Goal: Share content: Share content

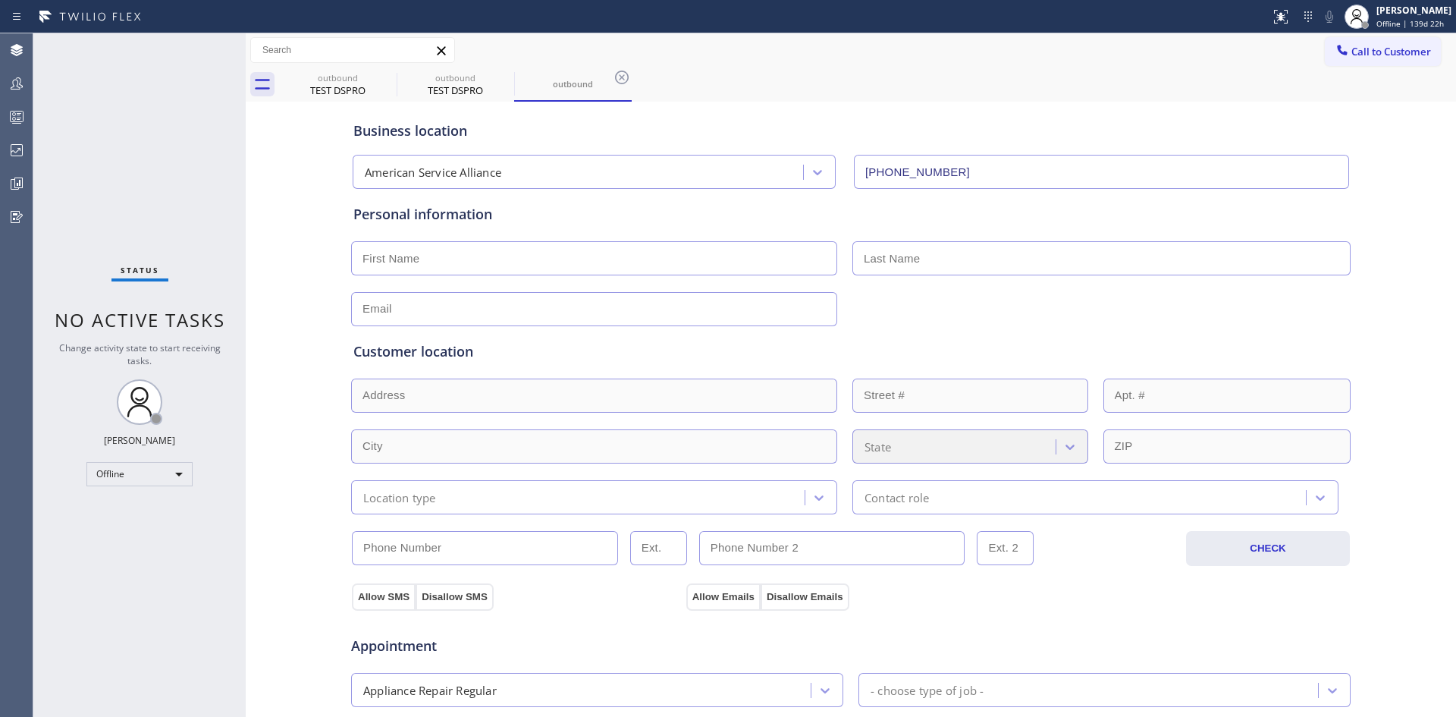
type input "[PHONE_NUMBER]"
click at [19, 179] on icon at bounding box center [17, 183] width 18 height 18
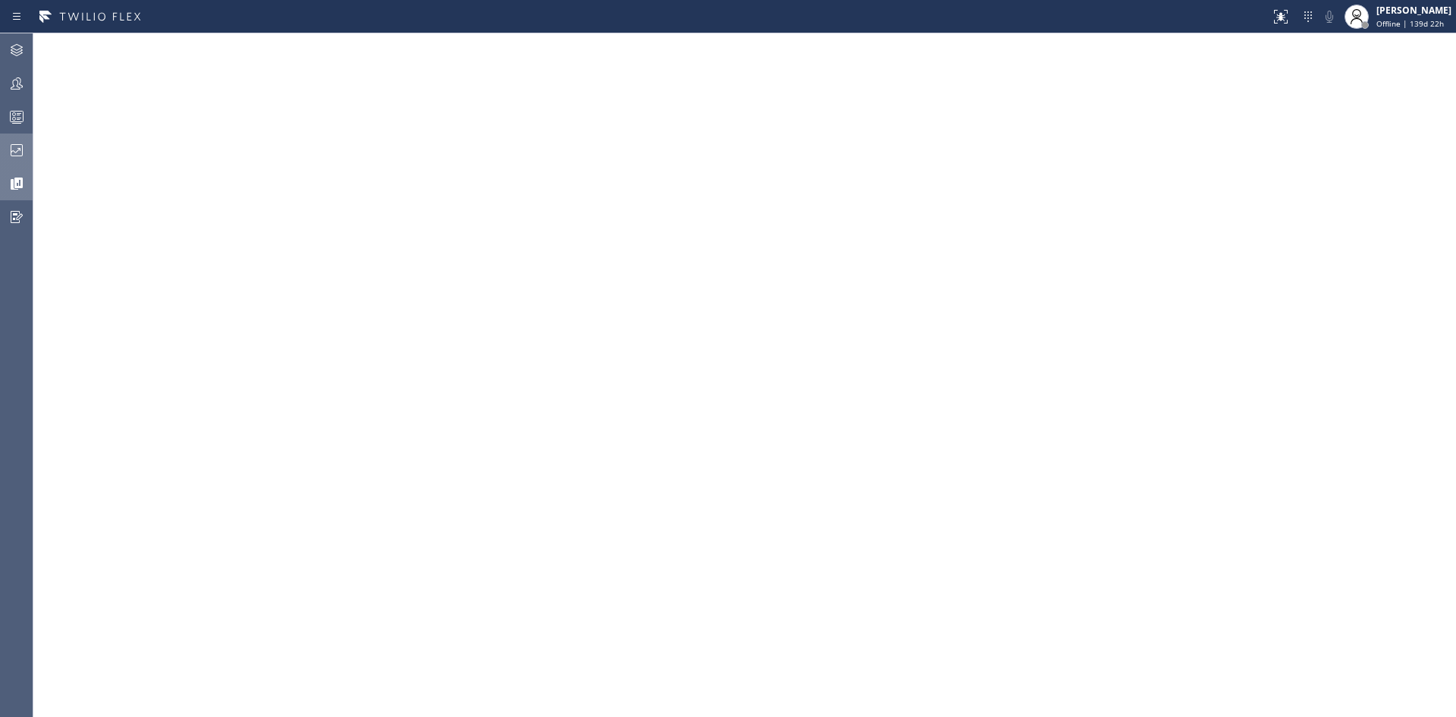
click at [13, 150] on icon at bounding box center [17, 150] width 18 height 18
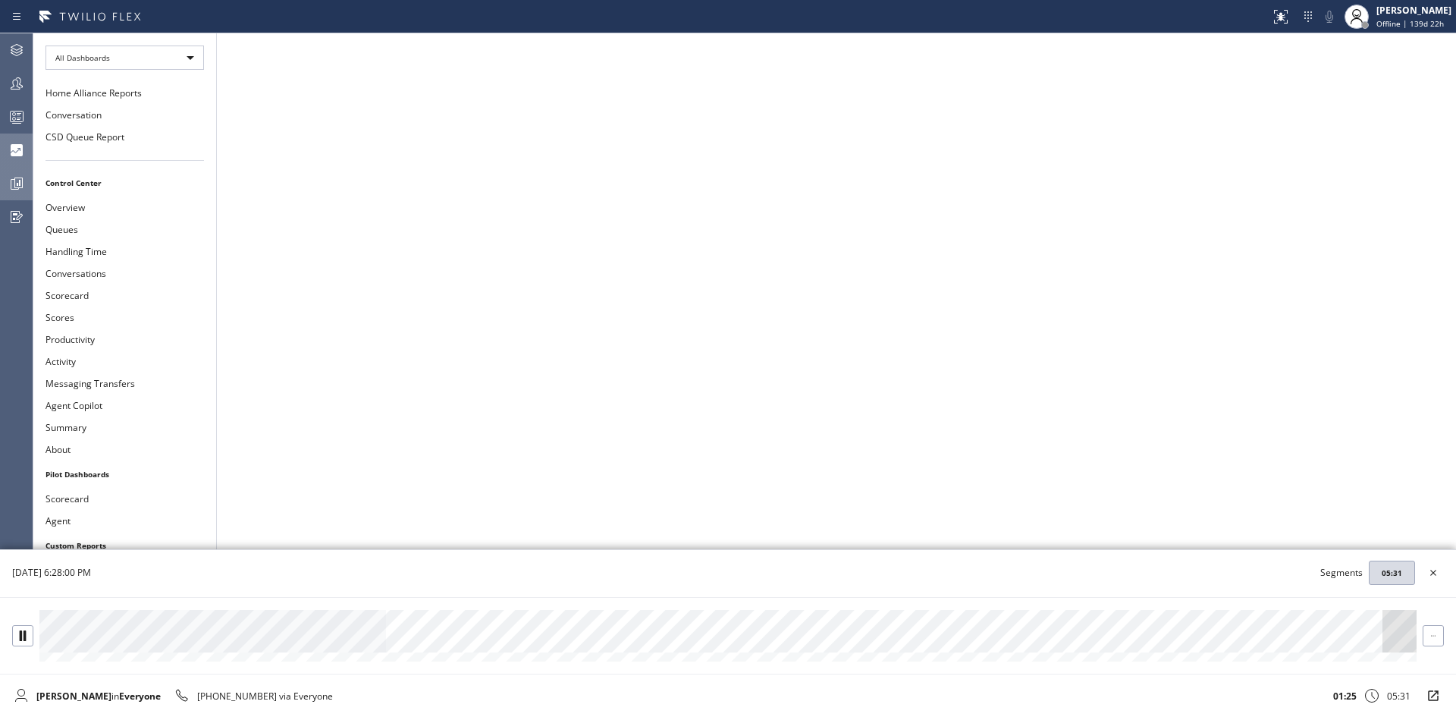
drag, startPoint x: 389, startPoint y: 612, endPoint x: 438, endPoint y: 614, distance: 49.4
click at [438, 614] on div at bounding box center [727, 631] width 1377 height 42
drag, startPoint x: 444, startPoint y: 614, endPoint x: 488, endPoint y: 620, distance: 44.4
click at [488, 620] on div at bounding box center [727, 631] width 1377 height 42
drag, startPoint x: 493, startPoint y: 614, endPoint x: 532, endPoint y: 614, distance: 38.7
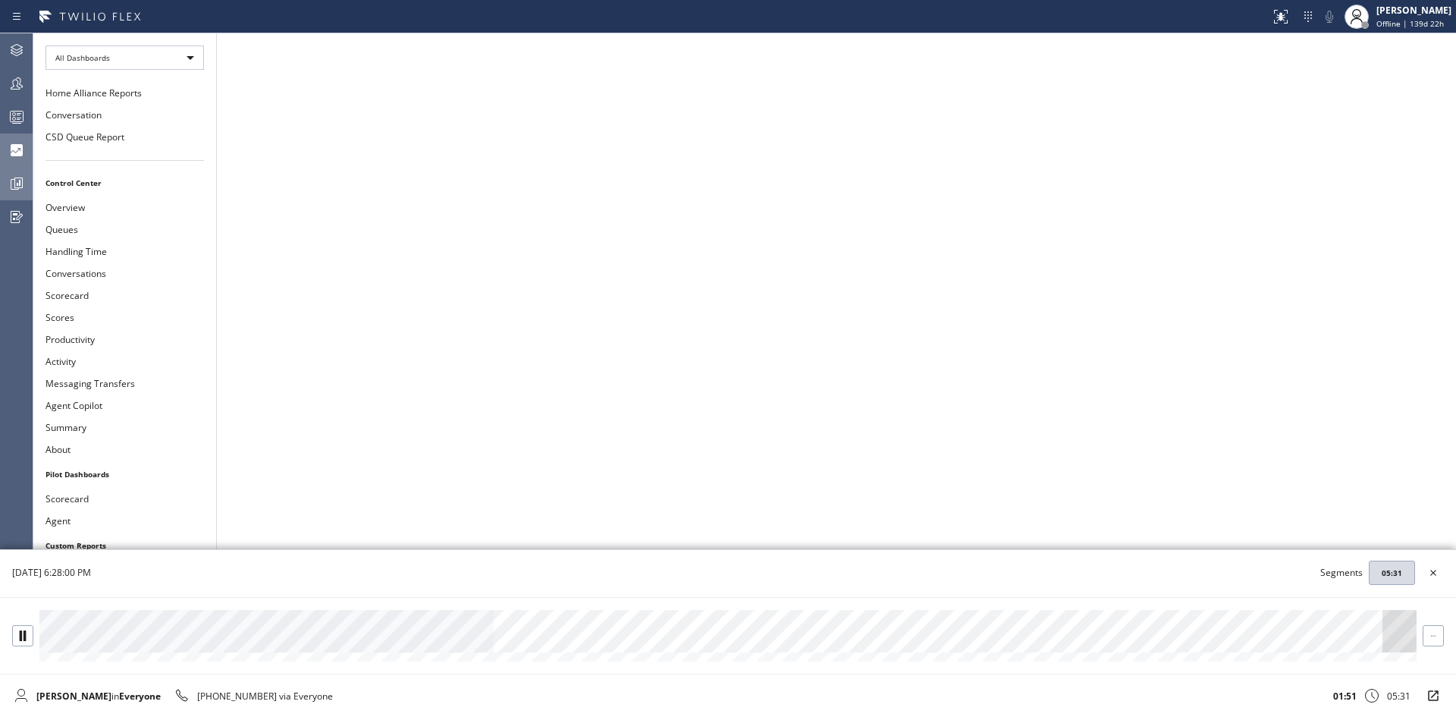
click at [532, 614] on div at bounding box center [727, 631] width 1377 height 42
drag, startPoint x: 535, startPoint y: 612, endPoint x: 672, endPoint y: 613, distance: 136.5
click at [672, 613] on div at bounding box center [727, 631] width 1377 height 42
drag, startPoint x: 672, startPoint y: 613, endPoint x: 752, endPoint y: 617, distance: 80.5
click at [752, 617] on div at bounding box center [727, 631] width 1377 height 42
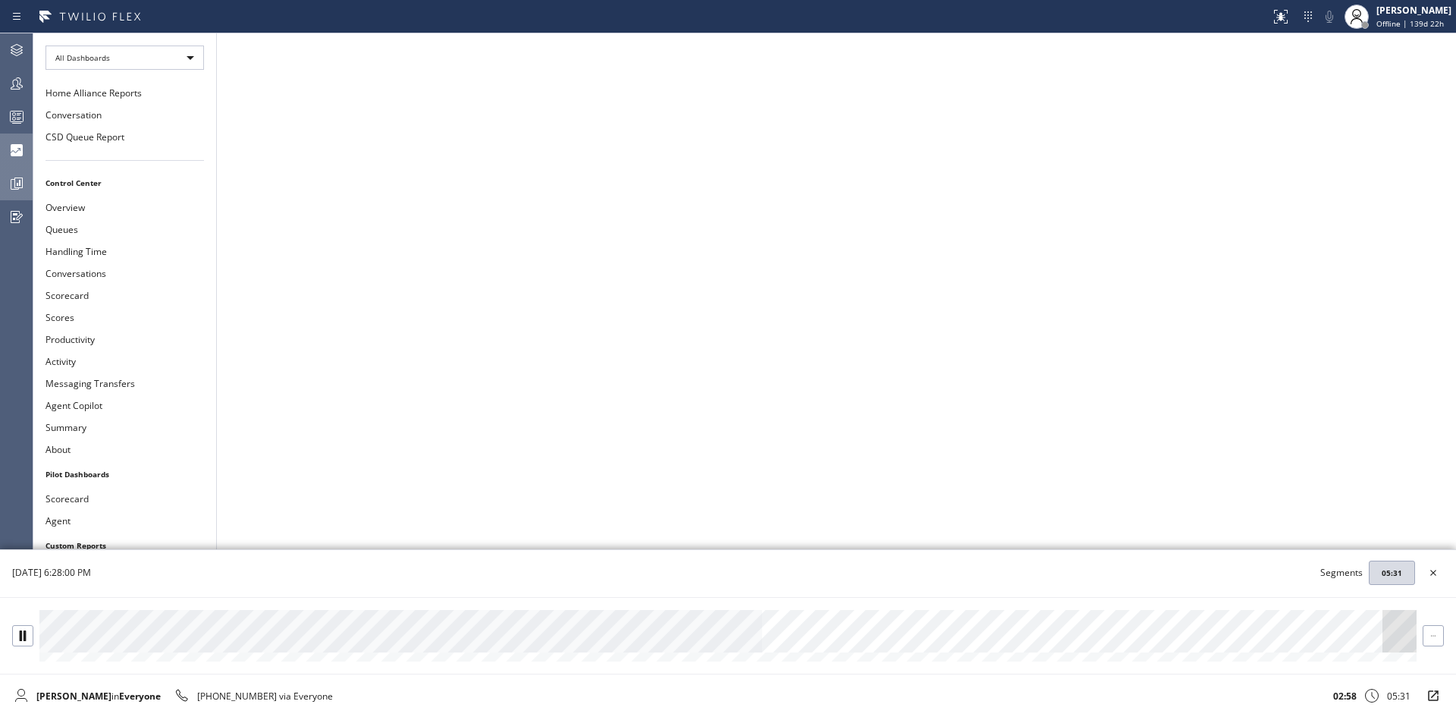
drag, startPoint x: 764, startPoint y: 611, endPoint x: 812, endPoint y: 613, distance: 47.8
click at [812, 613] on div at bounding box center [727, 631] width 1377 height 42
drag, startPoint x: 893, startPoint y: 611, endPoint x: 980, endPoint y: 610, distance: 87.2
click at [980, 610] on div at bounding box center [727, 631] width 1377 height 42
drag, startPoint x: 980, startPoint y: 610, endPoint x: 1034, endPoint y: 609, distance: 53.9
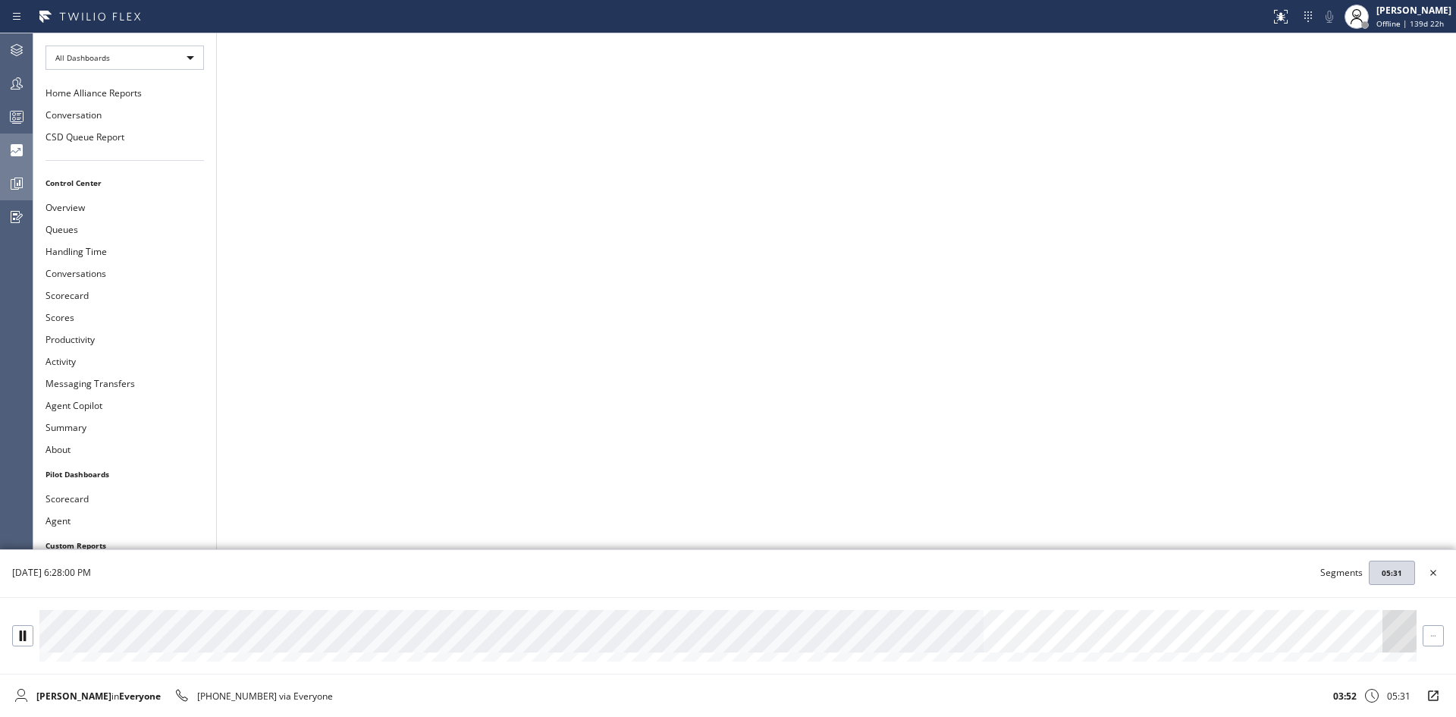
click at [1034, 609] on div at bounding box center [728, 635] width 1456 height 77
drag, startPoint x: 994, startPoint y: 611, endPoint x: 1103, endPoint y: 613, distance: 109.2
click at [1103, 613] on div at bounding box center [727, 631] width 1377 height 42
drag, startPoint x: 1115, startPoint y: 614, endPoint x: 1168, endPoint y: 614, distance: 53.1
click at [1168, 614] on div at bounding box center [727, 631] width 1377 height 42
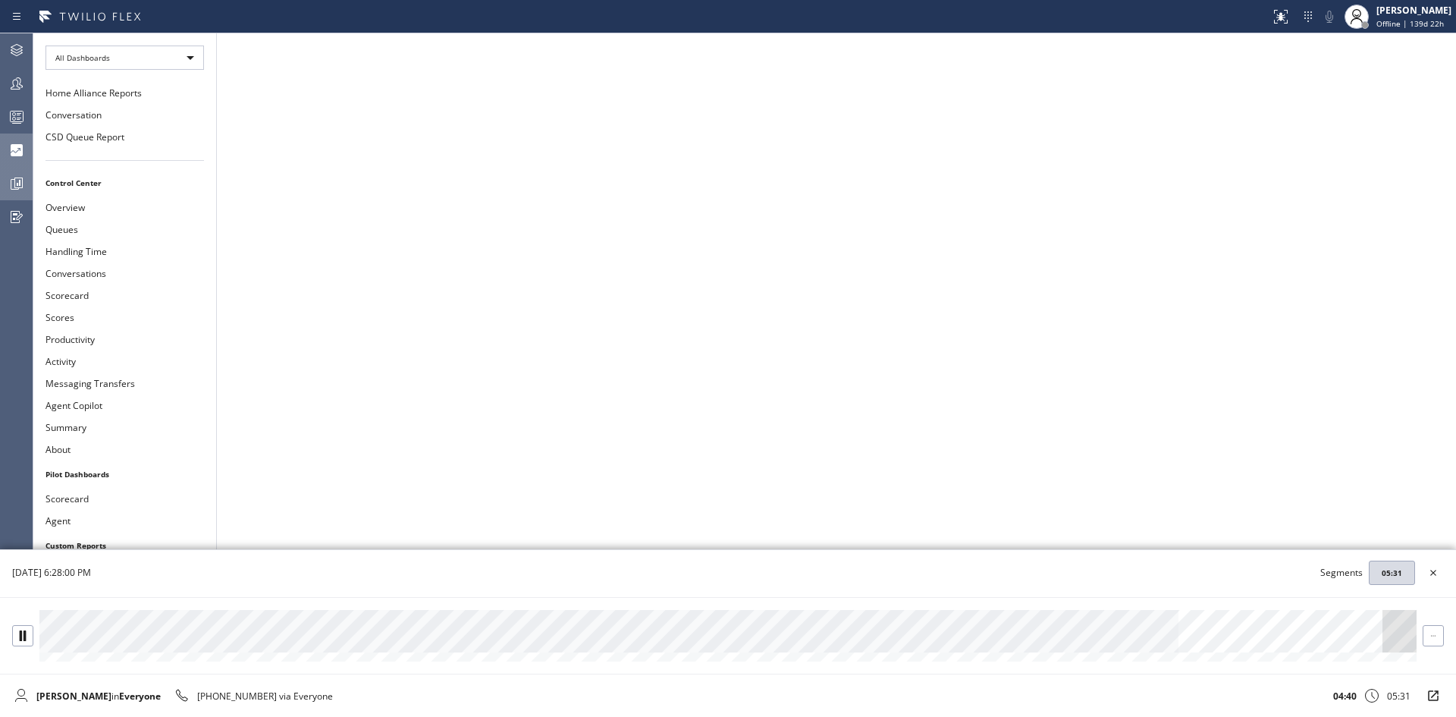
drag, startPoint x: 1188, startPoint y: 611, endPoint x: 1227, endPoint y: 612, distance: 39.5
click at [1227, 612] on div at bounding box center [727, 631] width 1377 height 42
drag, startPoint x: 1255, startPoint y: 612, endPoint x: 1290, endPoint y: 618, distance: 35.4
click at [1290, 618] on div at bounding box center [727, 631] width 1377 height 42
click at [1433, 634] on icon at bounding box center [1433, 635] width 10 height 10
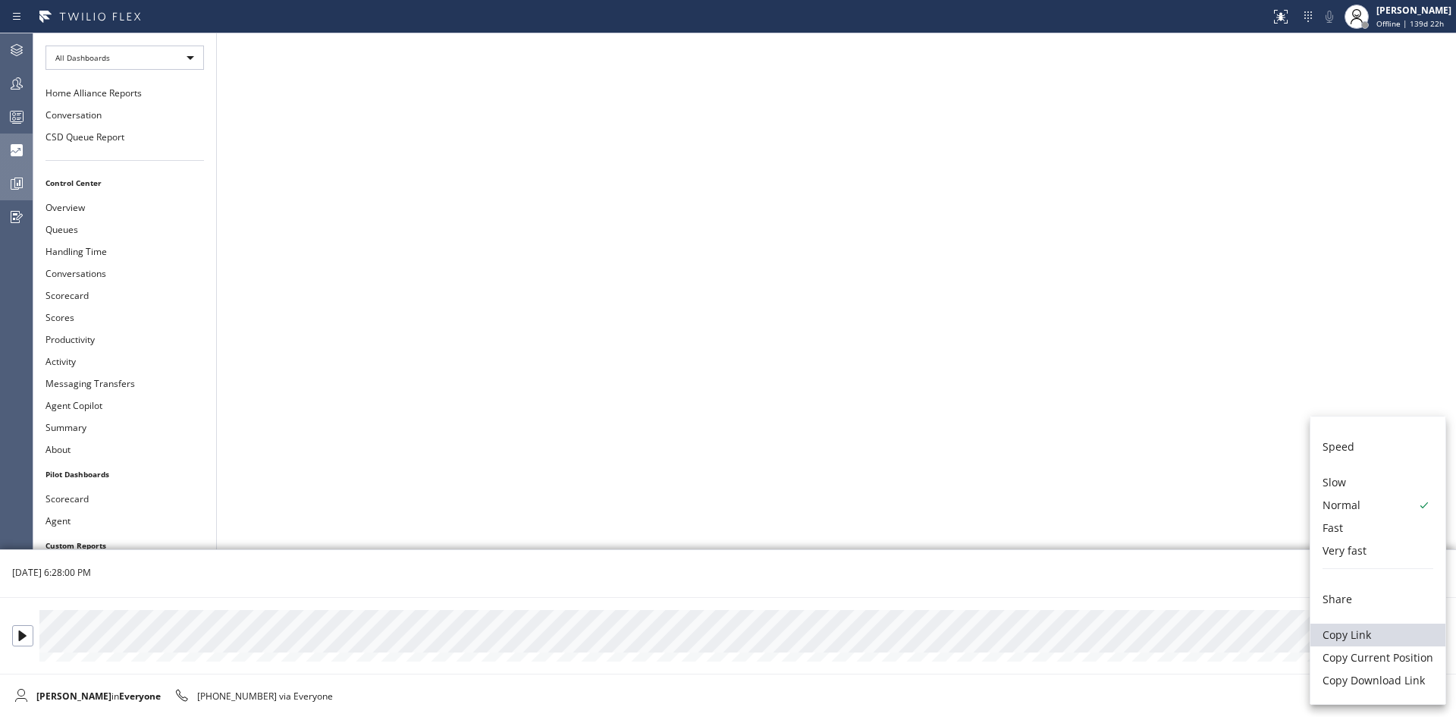
click at [1367, 637] on li "Copy Link" at bounding box center [1378, 634] width 135 height 23
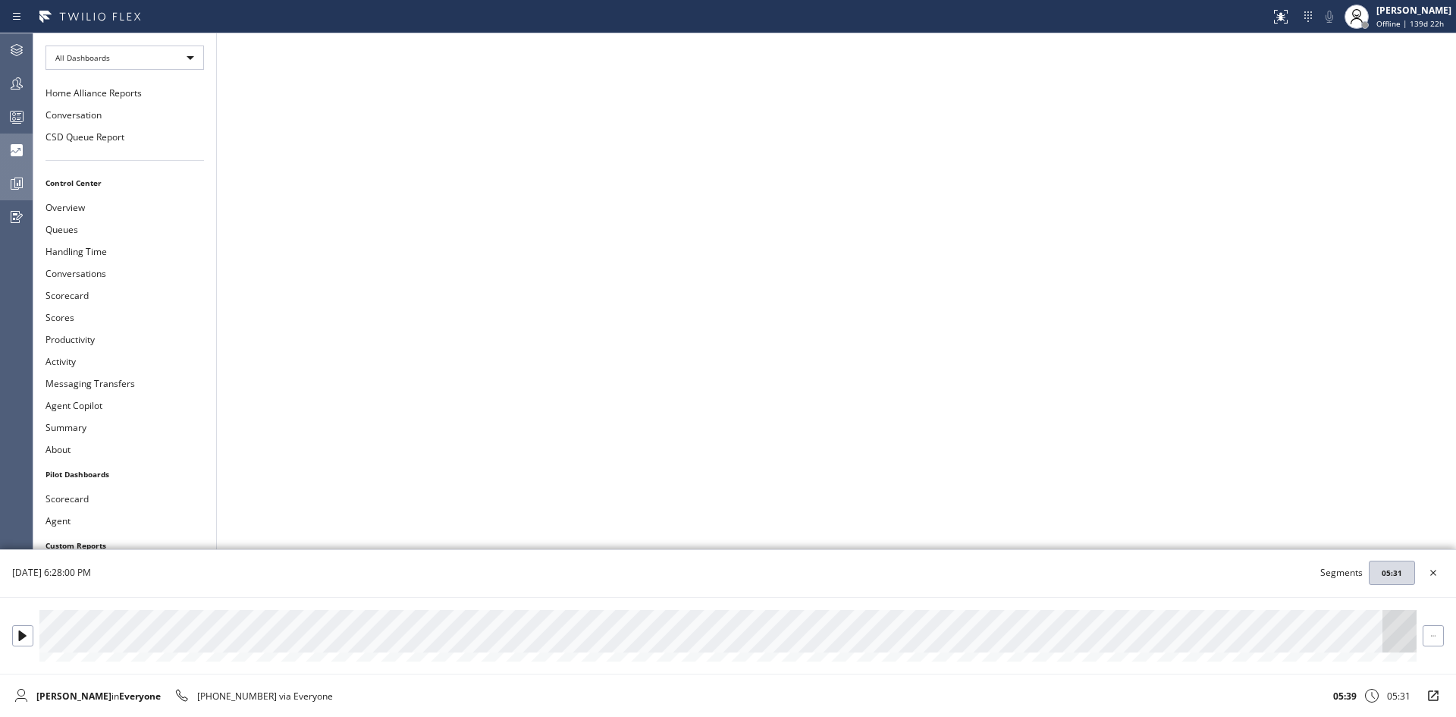
click at [1434, 573] on icon at bounding box center [1433, 573] width 6 height 6
drag, startPoint x: 51, startPoint y: 611, endPoint x: 83, endPoint y: 612, distance: 32.6
click at [83, 612] on div at bounding box center [727, 631] width 1377 height 42
click at [1436, 573] on icon at bounding box center [1433, 573] width 18 height 18
drag, startPoint x: 52, startPoint y: 608, endPoint x: 85, endPoint y: 614, distance: 33.8
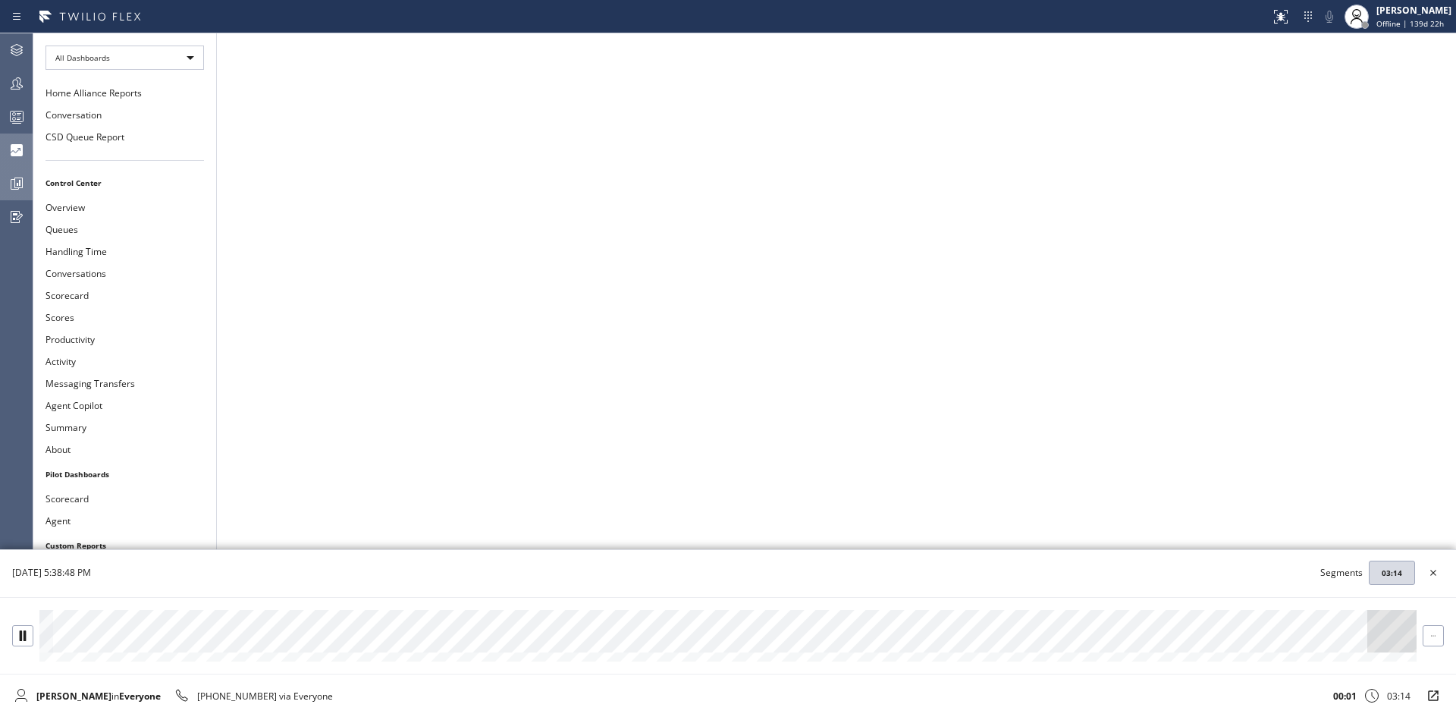
click at [85, 614] on div at bounding box center [728, 635] width 1456 height 77
click at [25, 636] on icon at bounding box center [23, 635] width 6 height 10
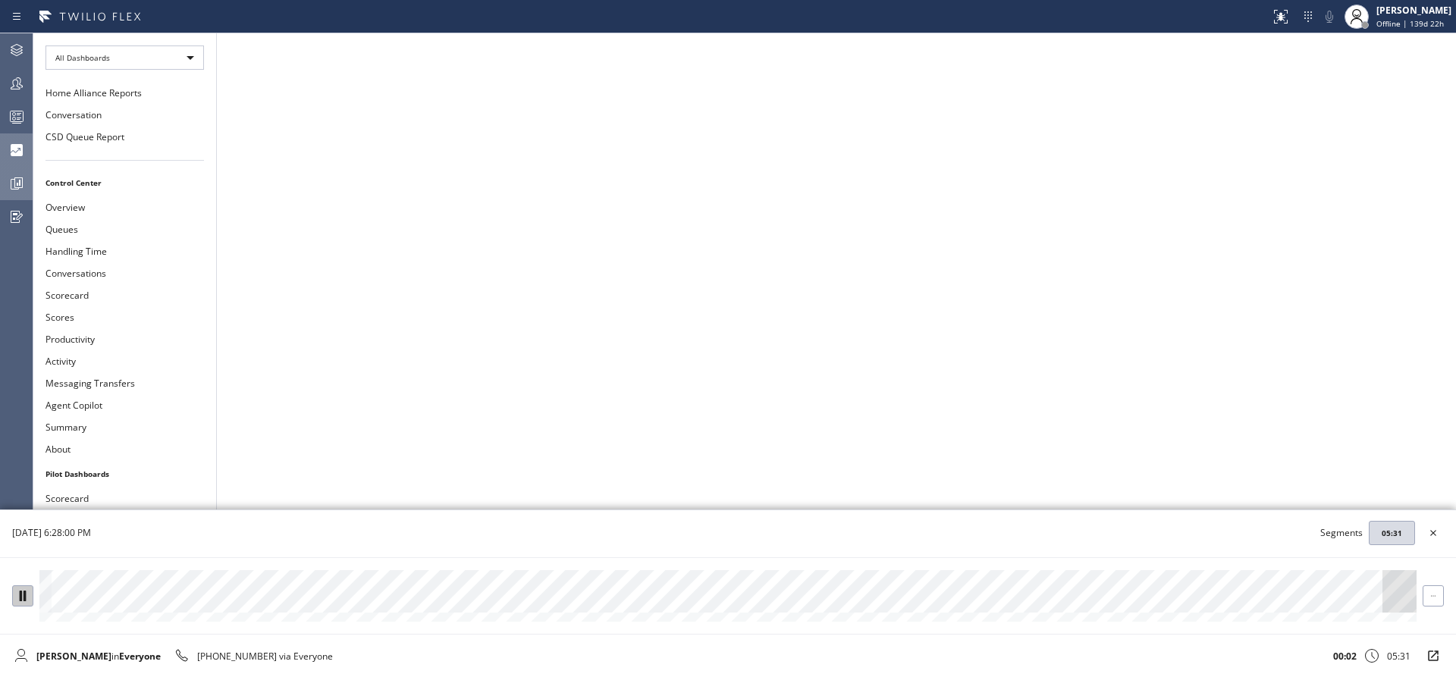
click at [24, 595] on icon at bounding box center [23, 596] width 6 height 10
click at [1432, 592] on icon at bounding box center [1433, 596] width 10 height 10
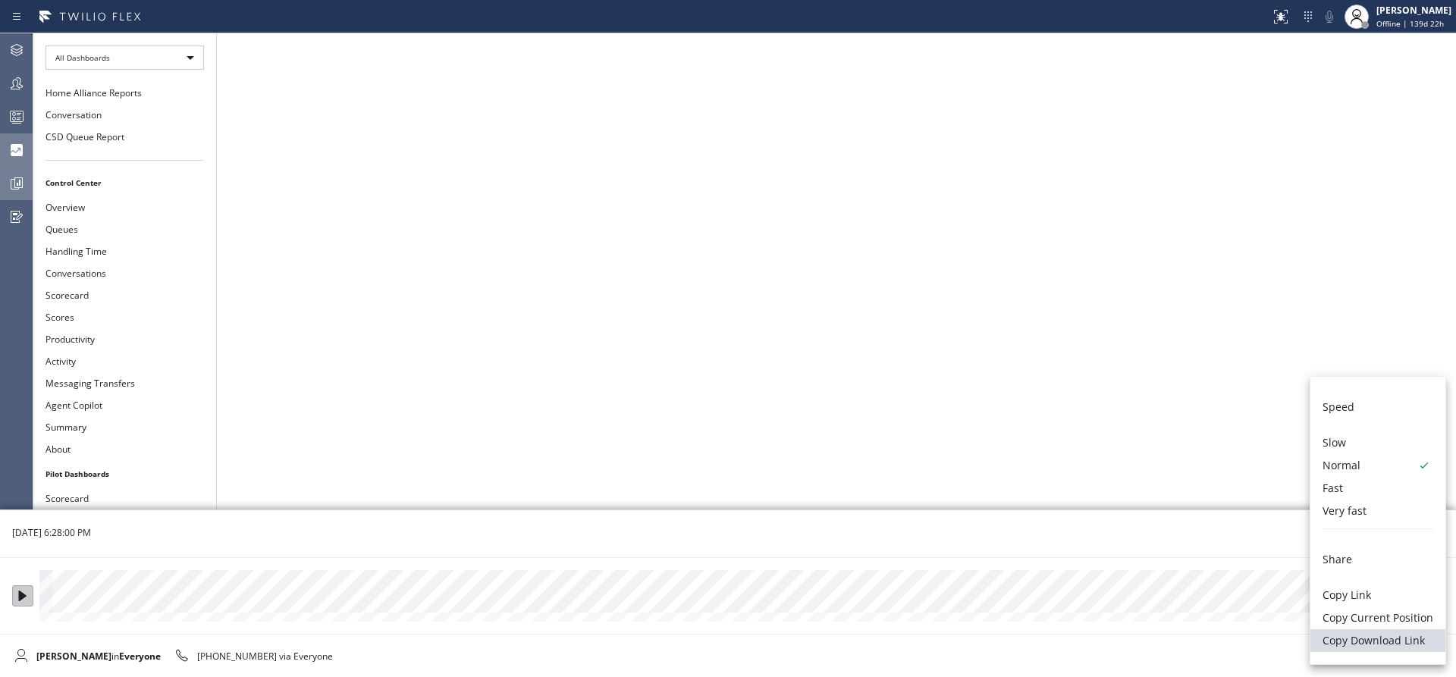
click at [1380, 642] on li "Copy Download Link" at bounding box center [1378, 640] width 135 height 23
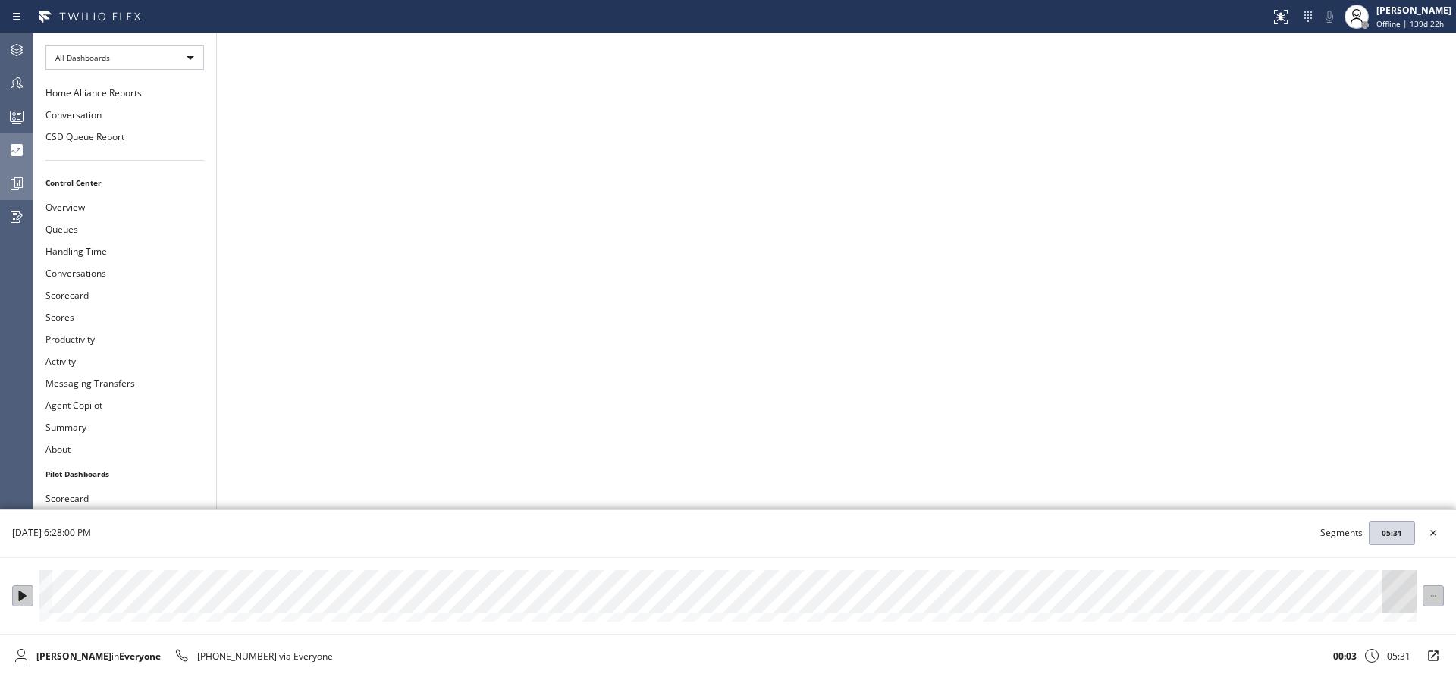
click at [1433, 599] on icon at bounding box center [1433, 596] width 10 height 10
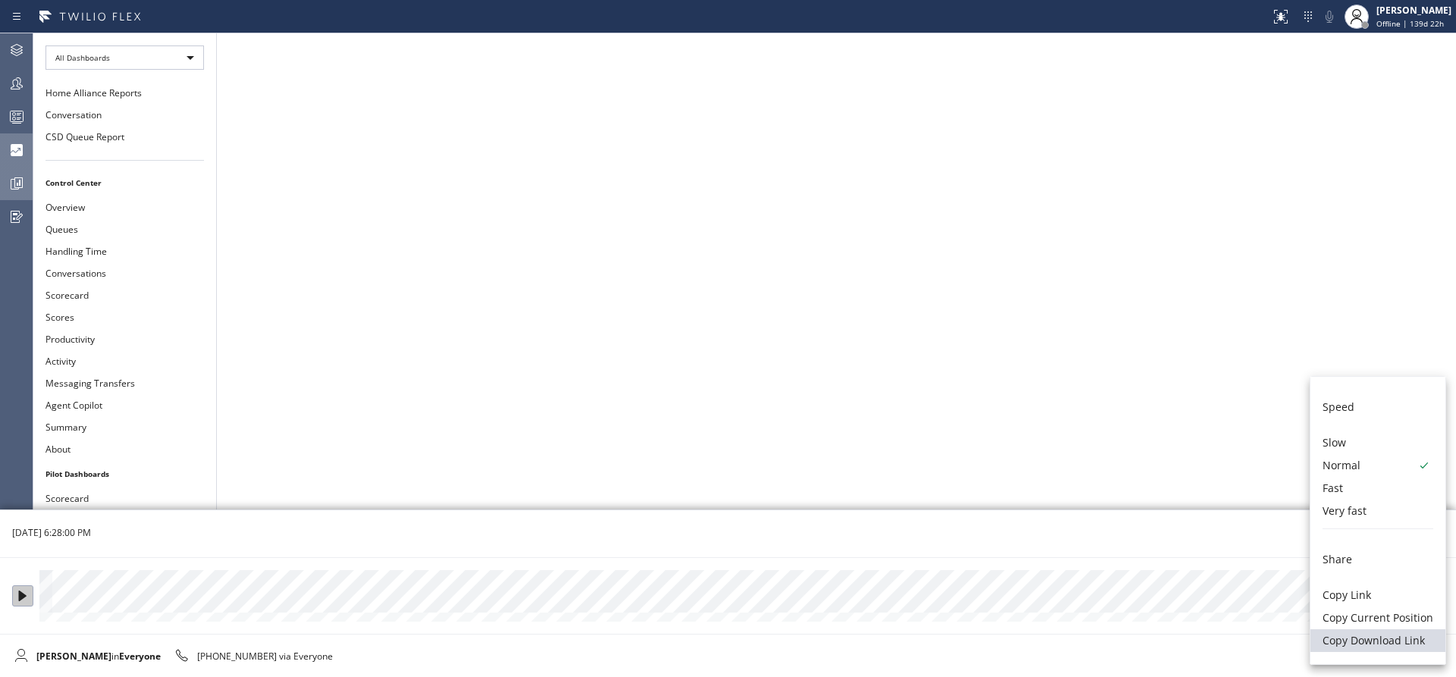
click at [1380, 642] on li "Copy Download Link" at bounding box center [1378, 640] width 135 height 23
